Goal: Find specific page/section: Find specific page/section

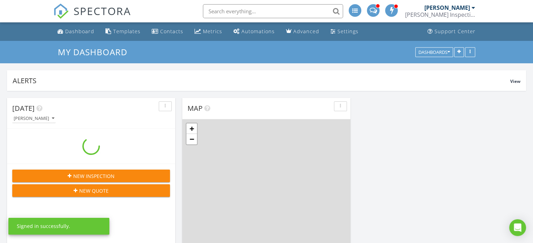
scroll to position [648, 543]
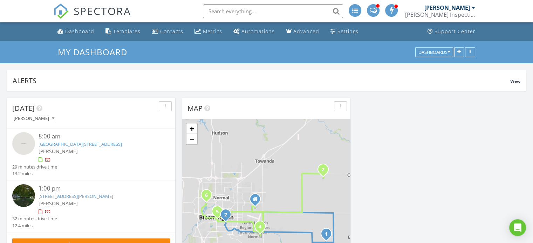
click at [80, 196] on link "[STREET_ADDRESS][PERSON_NAME]" at bounding box center [76, 196] width 75 height 6
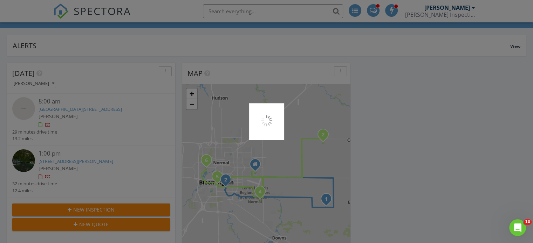
scroll to position [70, 0]
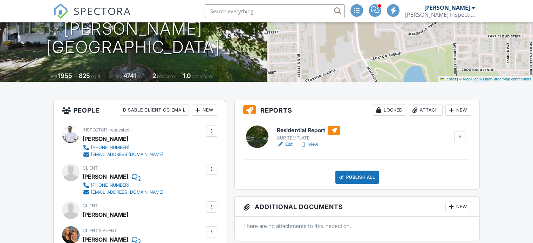
click at [300, 130] on h6 "Residential Report" at bounding box center [308, 130] width 63 height 9
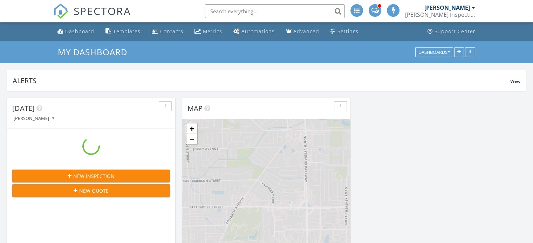
scroll to position [648, 543]
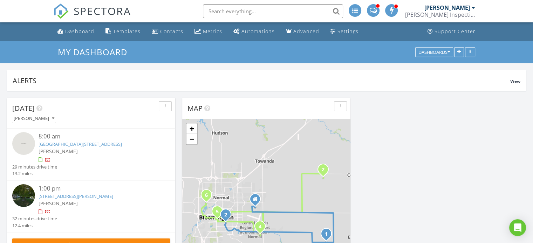
click at [76, 196] on link "307 Meadows Ave, Bloomington, IL 61701" at bounding box center [76, 196] width 75 height 6
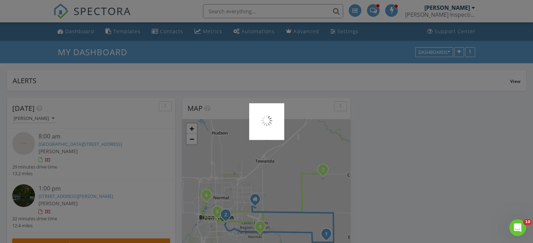
scroll to position [0, 0]
